Goal: Transaction & Acquisition: Purchase product/service

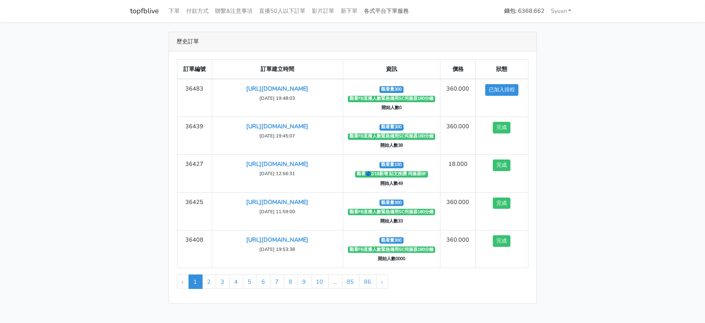
click at [412, 8] on link "各式平台下單服務" at bounding box center [386, 11] width 51 height 16
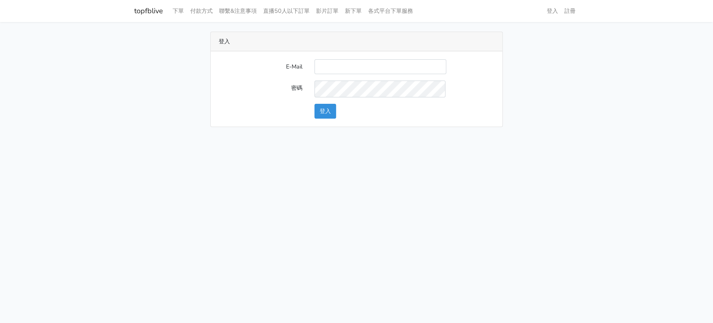
click at [349, 74] on input "E-Mail" at bounding box center [380, 66] width 132 height 15
type input "a0930115212@gmail.com"
click at [322, 119] on button "登入" at bounding box center [325, 111] width 22 height 15
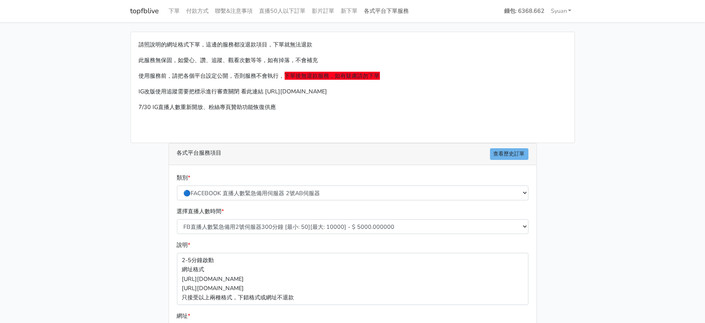
click at [412, 12] on link "各式平台下單服務" at bounding box center [386, 11] width 51 height 16
click at [412, 5] on link "各式平台下單服務" at bounding box center [386, 11] width 51 height 16
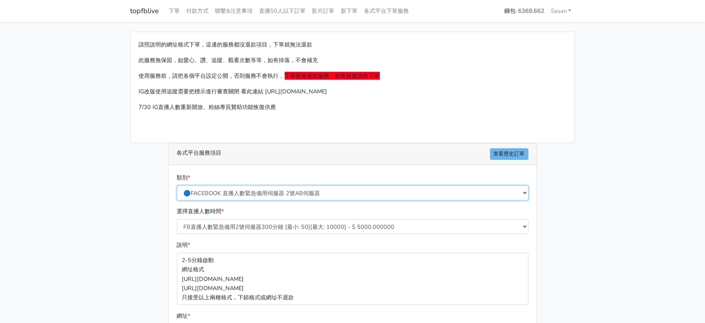
drag, startPoint x: 257, startPoint y: 208, endPoint x: 260, endPoint y: 213, distance: 6.5
click at [257, 200] on select "🔵FACEBOOK 直播人數緊急備用伺服器 2號AB伺服器 🔵FACEBOOK 網軍專用貼文留言 安全保密 🔵FACEBOOK 直播人數緊急備用伺服器 J1 …" at bounding box center [353, 192] width 352 height 15
select select "🔵2/12新增FACEBOOK 直播人數緊急備用伺服器 SC伺服器"
click at [177, 200] on select "🔵FACEBOOK 直播人數緊急備用伺服器 2號AB伺服器 🔵FACEBOOK 網軍專用貼文留言 安全保密 🔵FACEBOOK 直播人數緊急備用伺服器 J1 …" at bounding box center [353, 192] width 352 height 15
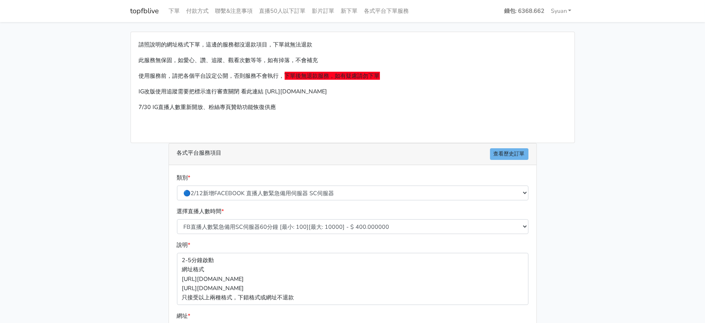
click at [94, 198] on main "請照說明的網址格式下單，這邊的服務都沒退款項目，下單就無法退款 此服務無保固，如愛心、讚、追蹤、觀看次數等等，如有掉落，不會補充 使用服務前，請把各個平台設定…" at bounding box center [352, 237] width 705 height 431
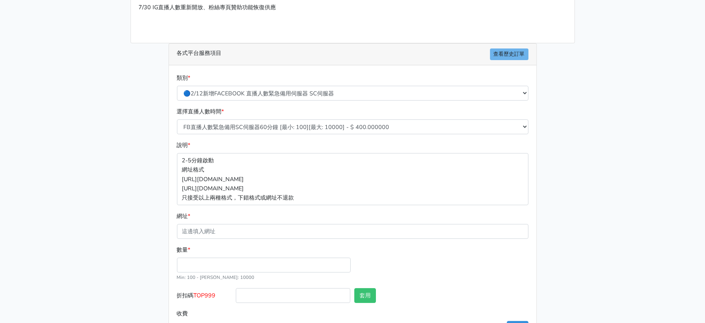
click at [151, 176] on div "請照說明的網址格式下單，這邊的服務都沒退款項目，下單就無法退款 此服務無保固，如愛心、讚、追蹤、觀看次數等等，如有掉落，不會補充 使用服務前，請把各個平台設定…" at bounding box center [353, 138] width 456 height 412
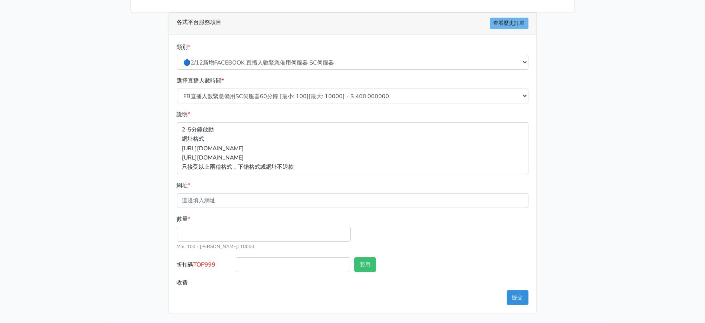
scroll to position [150, 0]
click at [209, 241] on input "數量 *" at bounding box center [264, 234] width 174 height 15
type input "200"
type input "80.000"
click at [105, 250] on main "請照說明的網址格式下單，這邊的服務都沒退款項目，下單就無法退款 此服務無保固，如愛心、讚、追蹤、觀看次數等等，如有掉落，不會補充 使用服務前，請把各個平台設定…" at bounding box center [352, 106] width 705 height 431
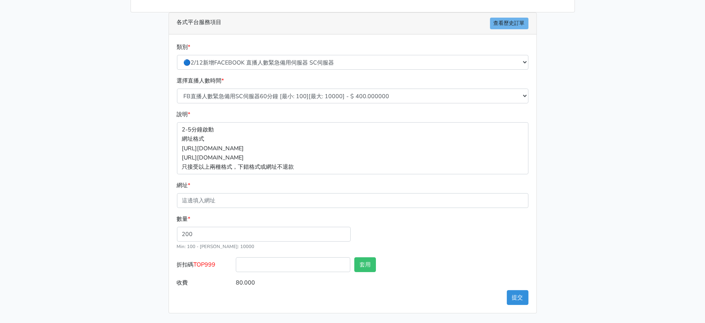
click at [253, 231] on form "類別 * 🔵FACEBOOK 直播人數緊急備用伺服器 2號AB伺服器 🔵FACEBOOK 網軍專用貼文留言 安全保密 🔵FACEBOOK 直播人數緊急備用伺服…" at bounding box center [353, 165] width 352 height 247
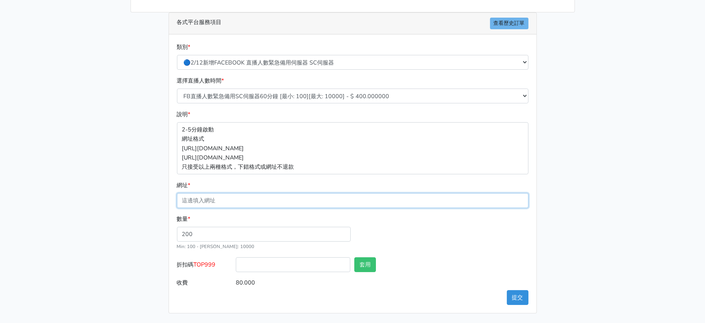
click at [258, 208] on input "網址 *" at bounding box center [353, 200] width 352 height 15
paste input "[URL][DOMAIN_NAME]"
type input "[URL][DOMAIN_NAME]"
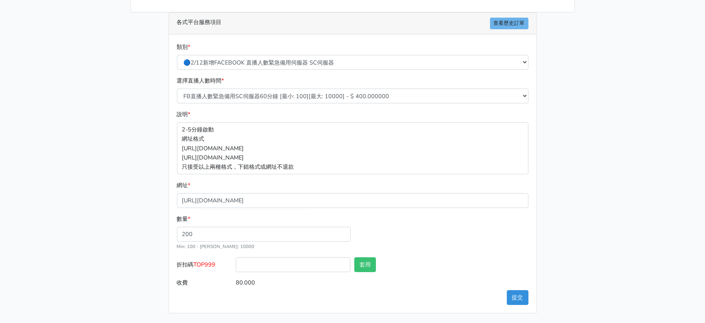
click at [86, 215] on main "請照說明的網址格式下單，這邊的服務都沒退款項目，下單就無法退款 此服務無保固，如愛心、讚、追蹤、觀看次數等等，如有掉落，不會補充 使用服務前，請把各個平台設定…" at bounding box center [352, 106] width 705 height 431
click at [216, 261] on span "TOP999" at bounding box center [205, 264] width 22 height 8
click at [236, 261] on input "折扣碼 TOP999" at bounding box center [293, 264] width 115 height 15
click at [216, 260] on span "TOP999" at bounding box center [205, 264] width 22 height 8
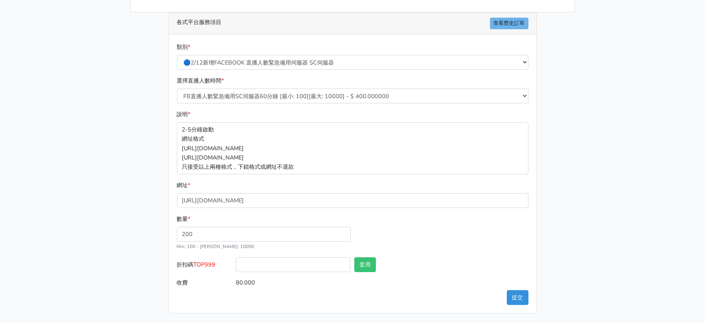
click at [236, 260] on input "折扣碼 TOP999" at bounding box center [293, 264] width 115 height 15
click at [215, 260] on span "TOP999" at bounding box center [205, 264] width 22 height 8
click at [236, 259] on input "折扣碼 TOP999" at bounding box center [293, 264] width 115 height 15
click at [215, 260] on span "TOP999" at bounding box center [205, 264] width 22 height 8
click at [236, 259] on input "折扣碼 TOP999" at bounding box center [293, 264] width 115 height 15
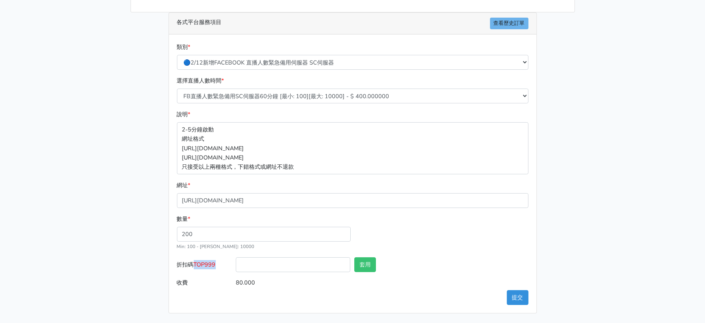
copy span "TOP999"
click at [297, 257] on input "折扣碼 TOP999" at bounding box center [293, 264] width 115 height 15
paste input "TOP999"
type input "TOP999"
click at [13, 190] on main "請照說明的網址格式下單，這邊的服務都沒退款項目，下單就無法退款 此服務無保固，如愛心、讚、追蹤、觀看次數等等，如有掉落，不會補充 使用服務前，請把各個平台設定…" at bounding box center [352, 106] width 705 height 431
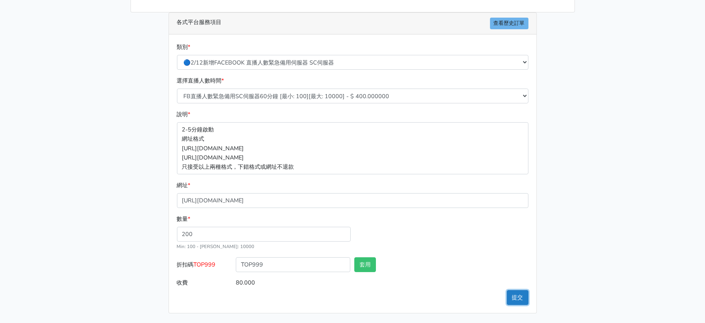
click at [521, 291] on button "提交" at bounding box center [518, 297] width 22 height 15
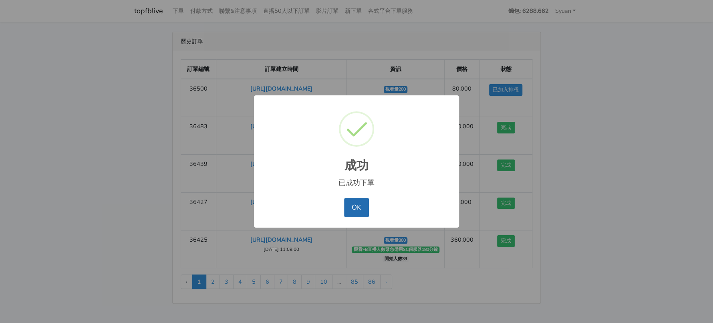
click at [362, 215] on button "OK" at bounding box center [356, 207] width 24 height 19
